Goal: Task Accomplishment & Management: Manage account settings

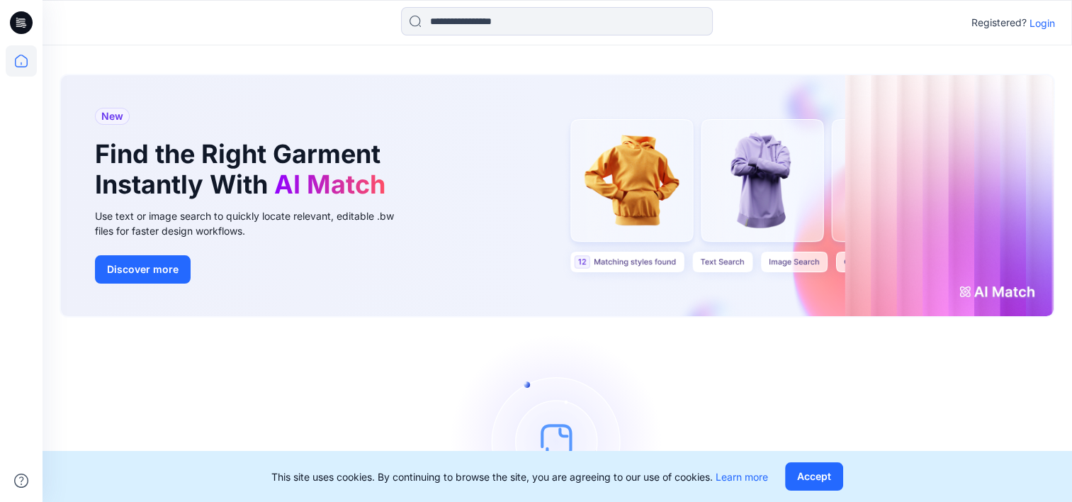
click at [1043, 22] on p "Login" at bounding box center [1043, 23] width 26 height 15
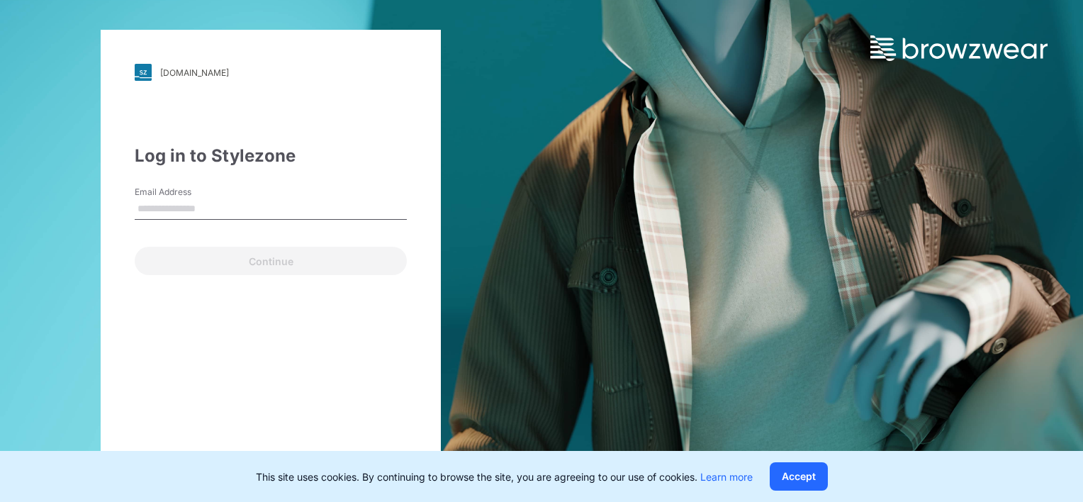
drag, startPoint x: 257, startPoint y: 190, endPoint x: 254, endPoint y: 206, distance: 16.4
click at [257, 190] on div "Email Address" at bounding box center [271, 207] width 272 height 43
click at [252, 210] on input "Email Address" at bounding box center [271, 208] width 272 height 21
type input "**********"
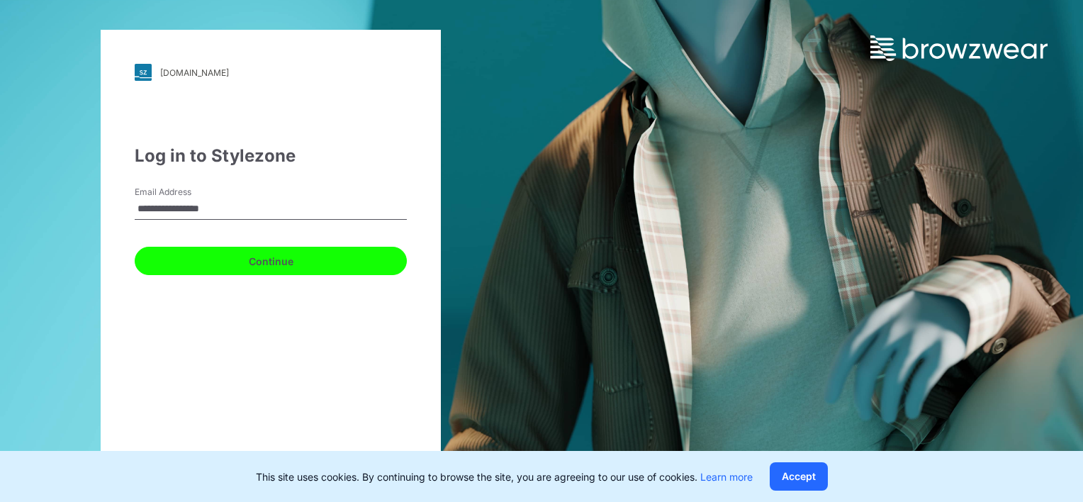
click at [253, 261] on button "Continue" at bounding box center [271, 261] width 272 height 28
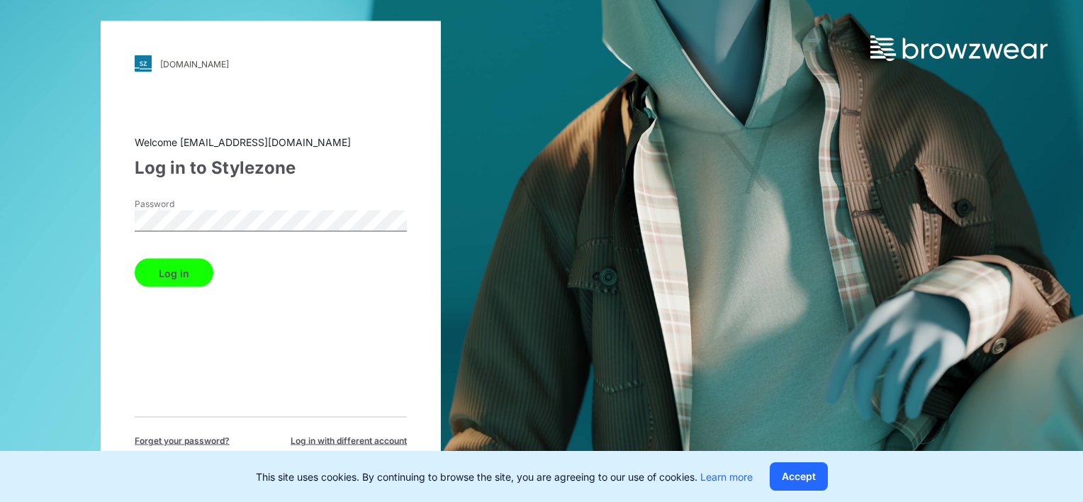
click at [169, 276] on button "Log in" at bounding box center [174, 273] width 79 height 28
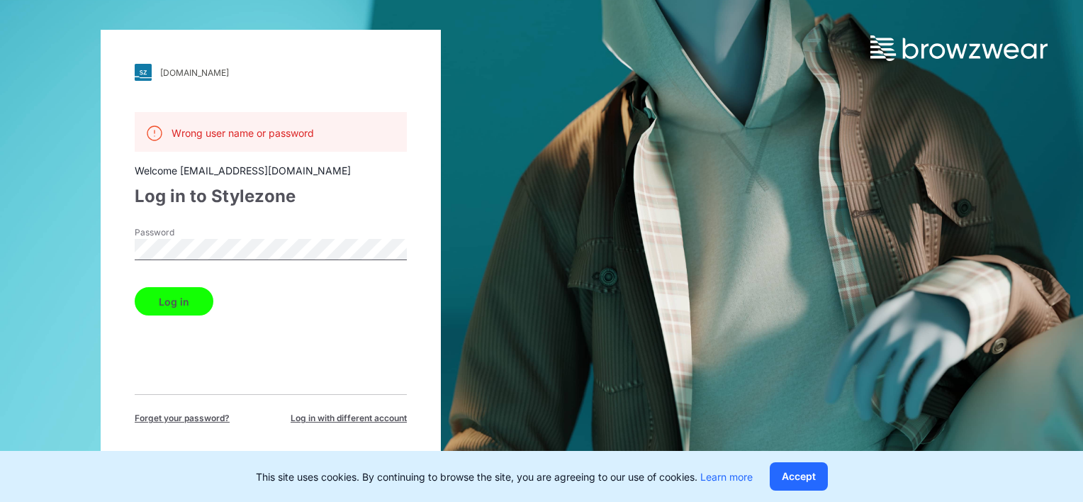
click at [174, 311] on button "Log in" at bounding box center [174, 301] width 79 height 28
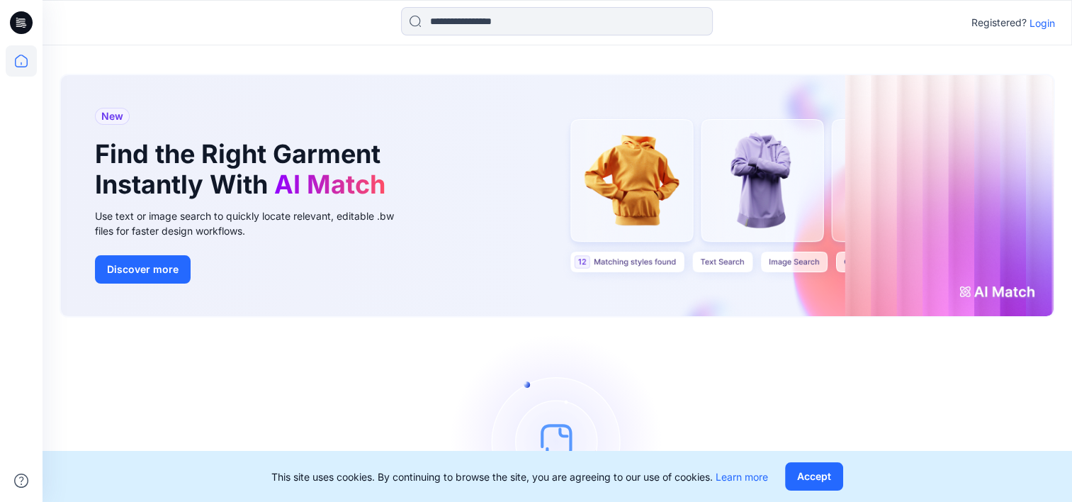
click at [1046, 28] on p "Login" at bounding box center [1043, 23] width 26 height 15
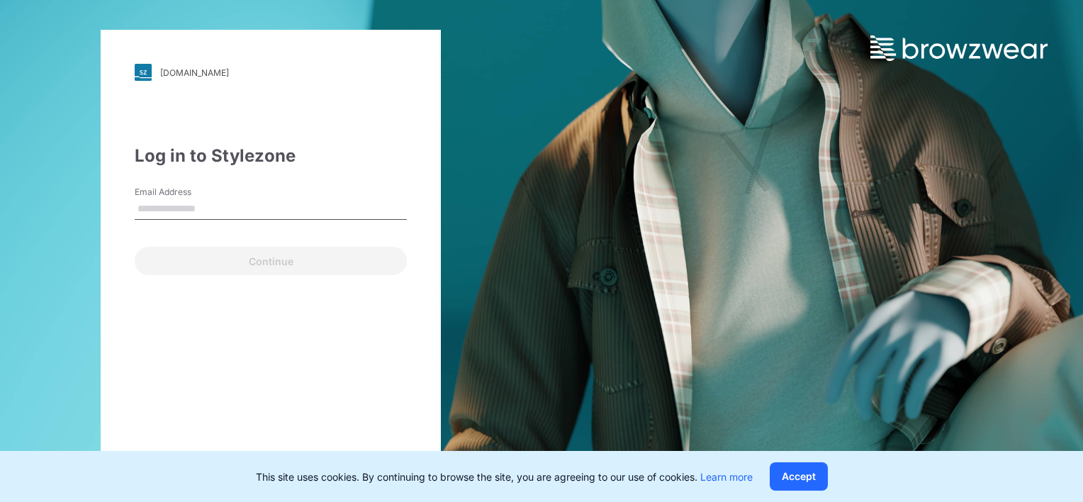
click at [162, 203] on input "Email Address" at bounding box center [271, 208] width 272 height 21
type input "**********"
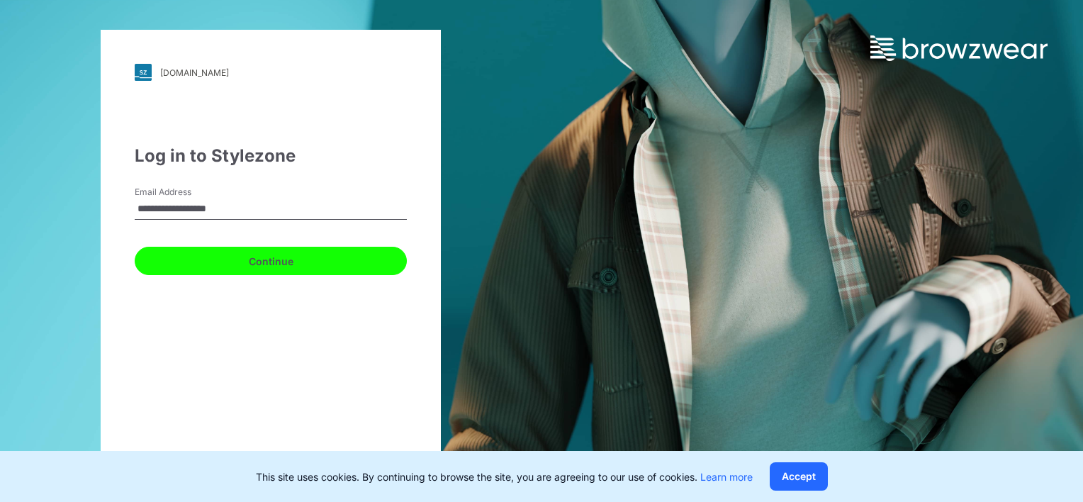
click at [195, 261] on button "Continue" at bounding box center [271, 261] width 272 height 28
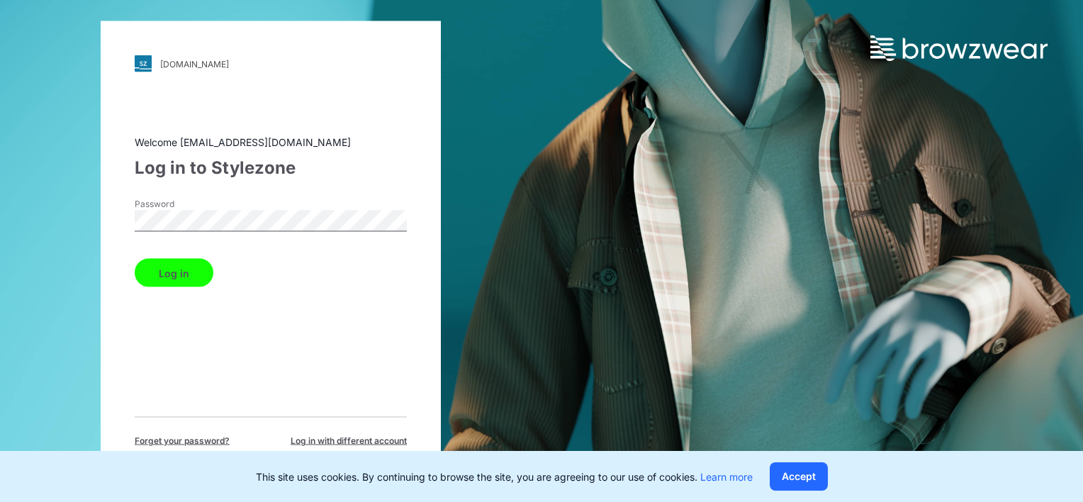
click at [188, 277] on button "Log in" at bounding box center [174, 273] width 79 height 28
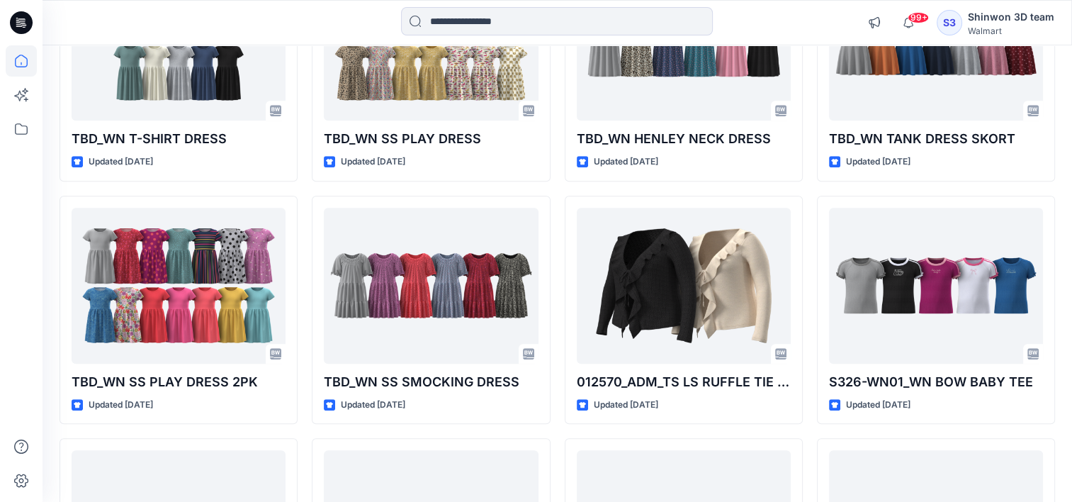
scroll to position [1205, 0]
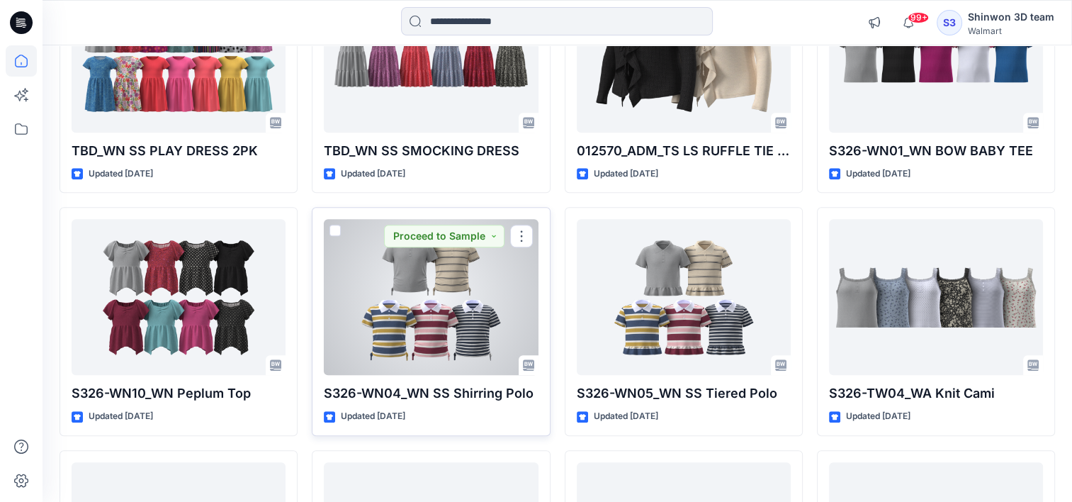
click at [493, 301] on div at bounding box center [431, 297] width 214 height 156
